Goal: Use online tool/utility: Utilize a website feature to perform a specific function

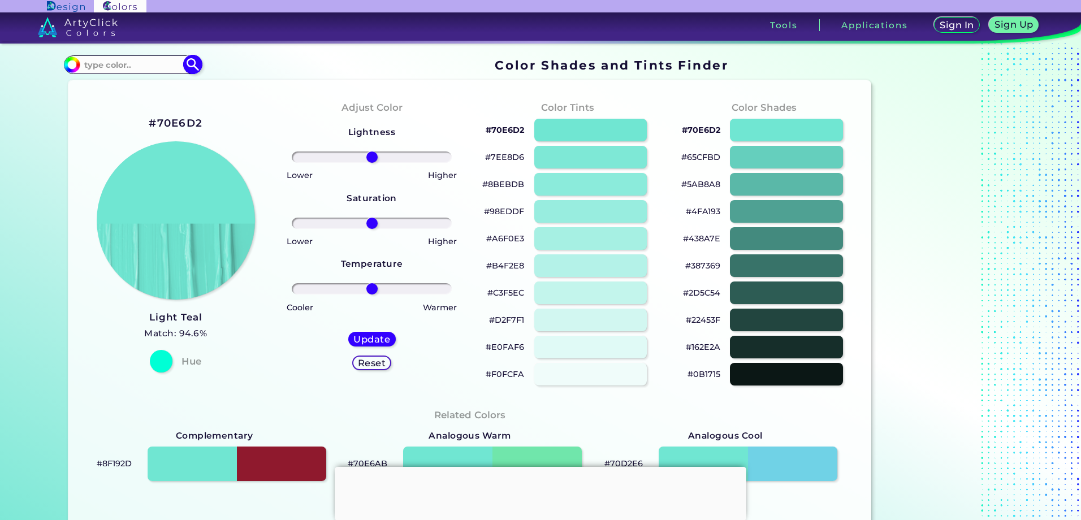
click at [139, 64] on input at bounding box center [132, 64] width 105 height 15
paste input "#164aaf"
type input "#164aaf"
click at [188, 61] on img at bounding box center [193, 65] width 20 height 20
type input "#164aaf"
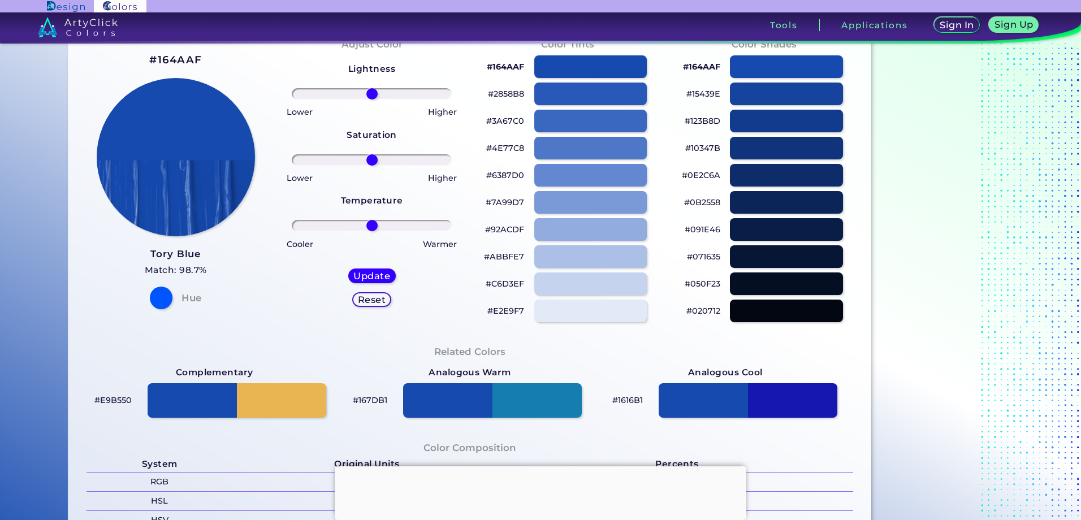
scroll to position [226, 0]
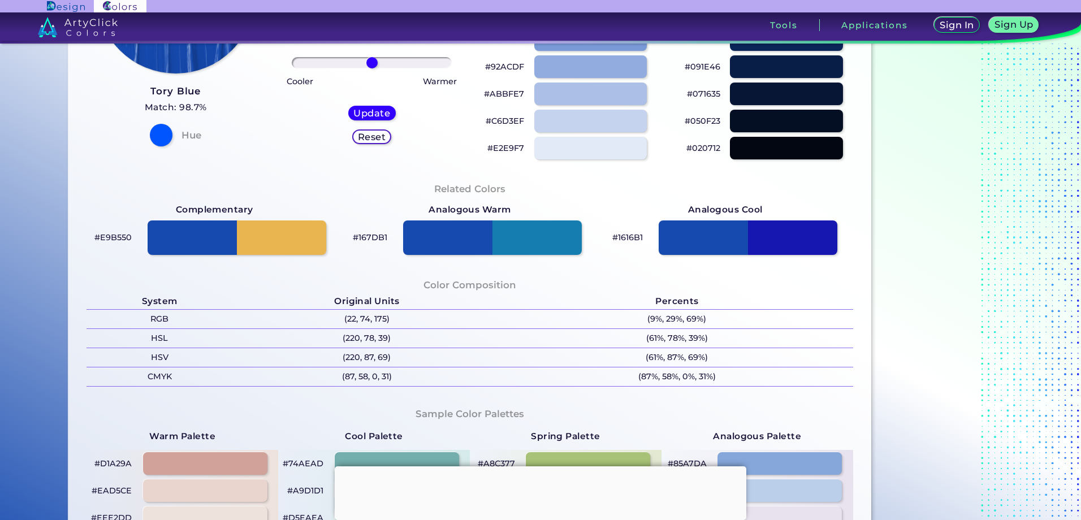
click at [120, 239] on p "#E9B550" at bounding box center [112, 238] width 37 height 14
click at [111, 236] on p "#E9B550" at bounding box center [112, 238] width 37 height 14
drag, startPoint x: 111, startPoint y: 236, endPoint x: 117, endPoint y: 251, distance: 16.0
click at [117, 251] on div "#E9B550" at bounding box center [215, 237] width 256 height 41
click at [118, 235] on p "#E9B550" at bounding box center [112, 238] width 37 height 14
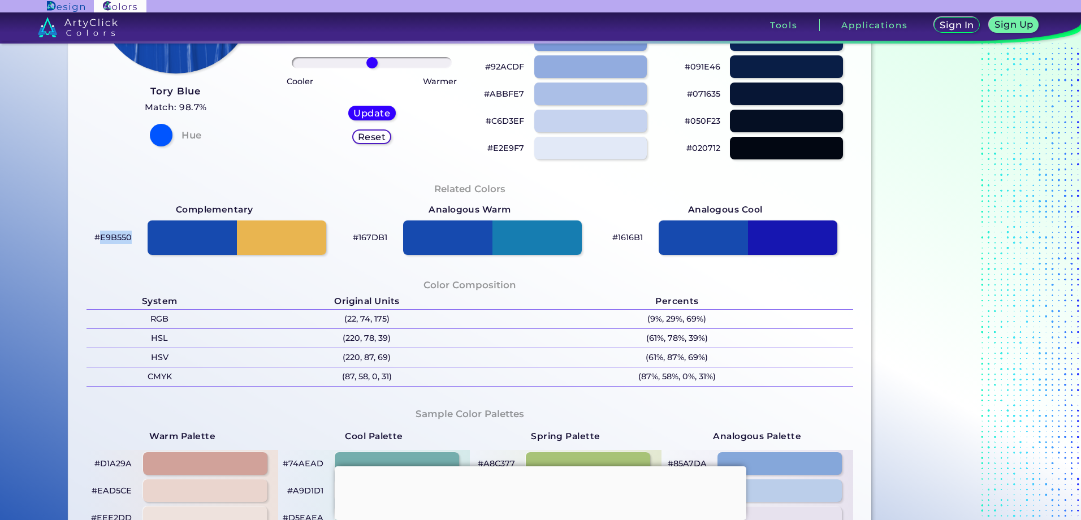
click at [118, 235] on p "#E9B550" at bounding box center [112, 238] width 37 height 14
copy p "E9B550"
click at [121, 170] on div "#164AAF Tory Blue Match: 98.7% Hue" at bounding box center [175, 17] width 196 height 308
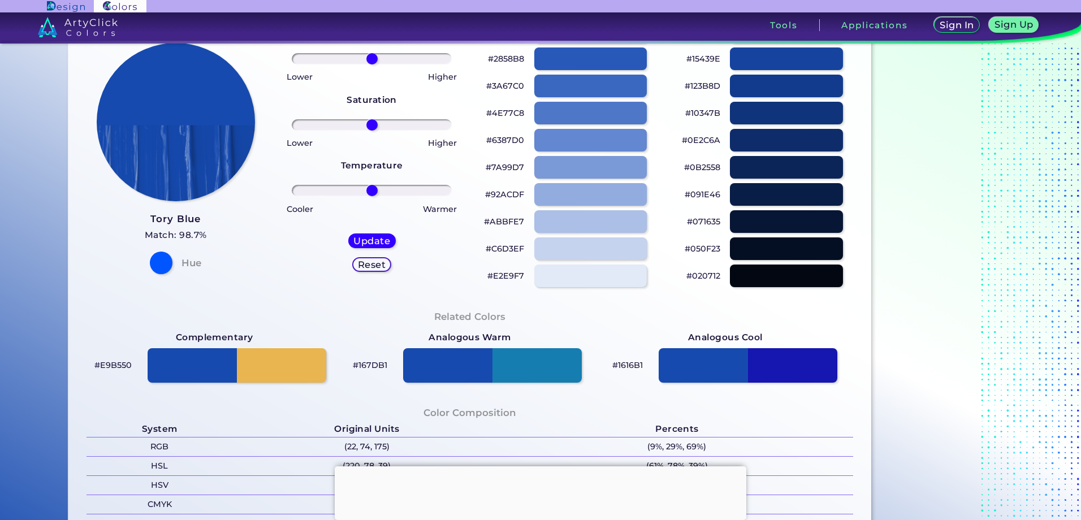
scroll to position [0, 0]
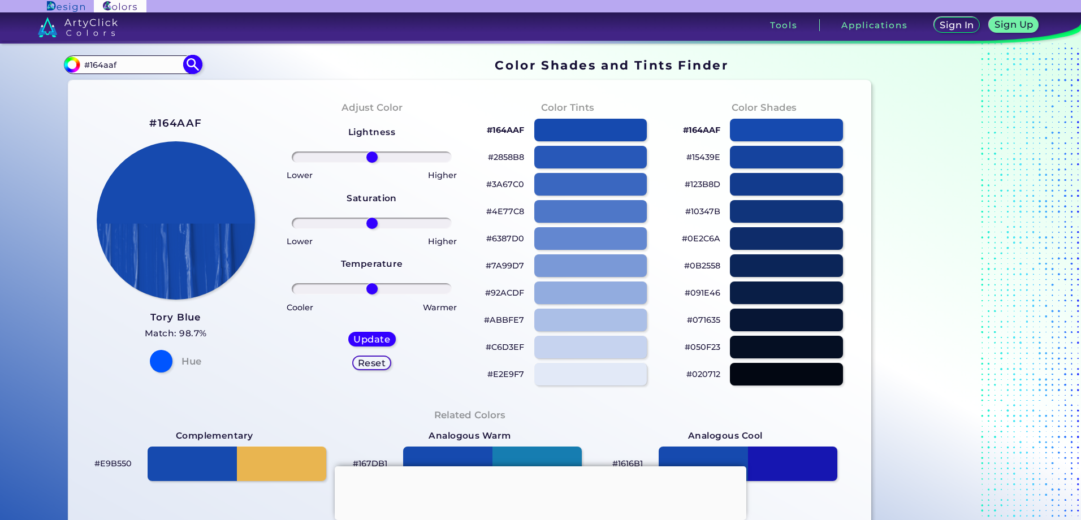
click at [151, 61] on input "#164aaf" at bounding box center [132, 64] width 105 height 15
paste input "E9B550"
type input "#E9B550"
click at [193, 64] on img at bounding box center [193, 65] width 20 height 20
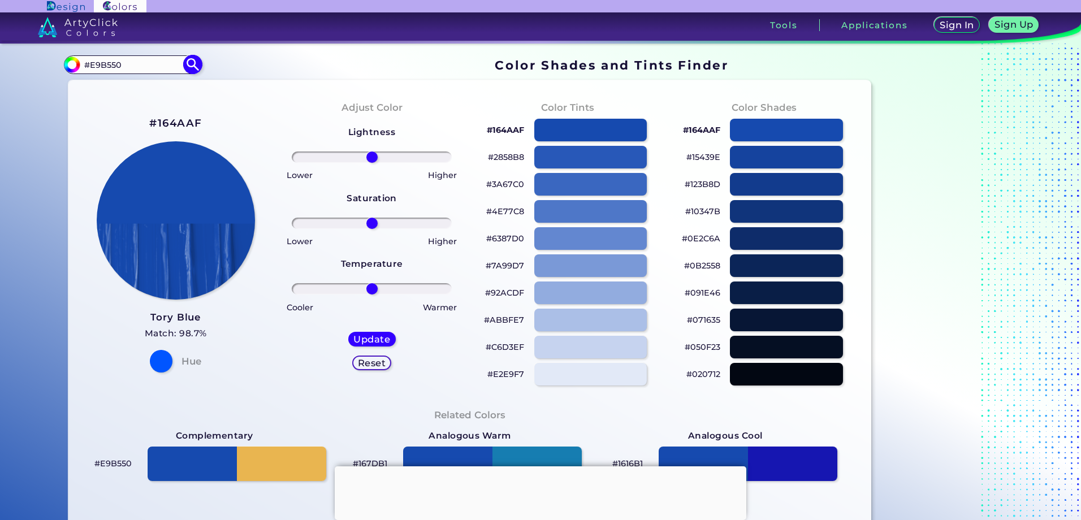
type input "#e9b550"
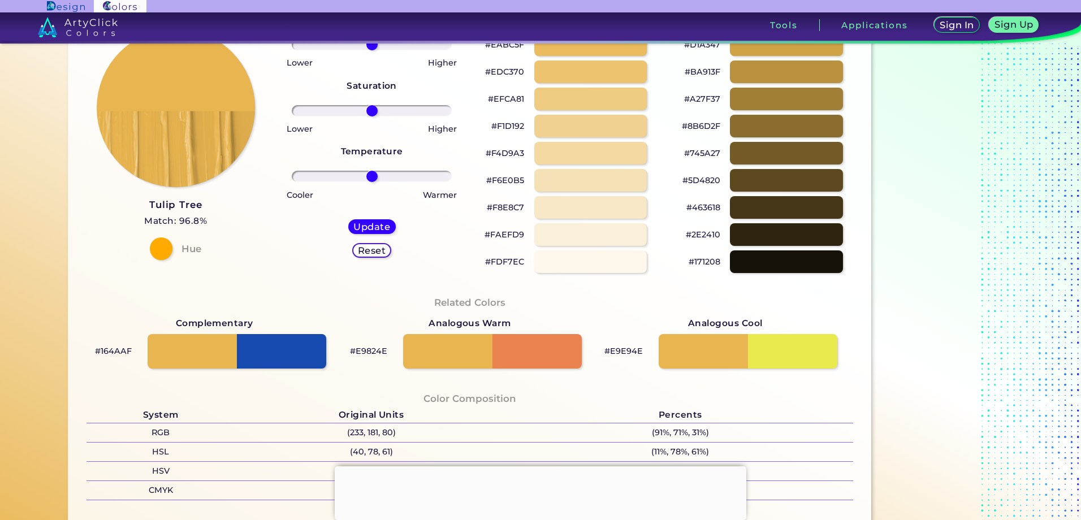
scroll to position [113, 0]
click at [371, 351] on p "#E9824E" at bounding box center [368, 351] width 37 height 14
copy p "E9824E"
